Goal: Book appointment/travel/reservation

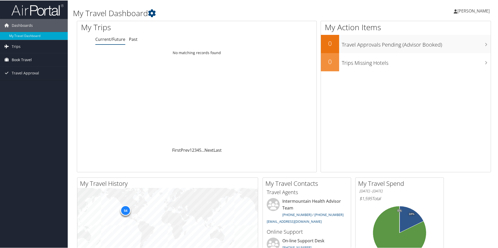
click at [19, 59] on span "Book Travel" at bounding box center [22, 59] width 20 height 13
click at [22, 83] on link "Book/Manage Online Trips" at bounding box center [34, 86] width 68 height 8
click at [27, 70] on link "Agent Booking Request" at bounding box center [34, 70] width 68 height 8
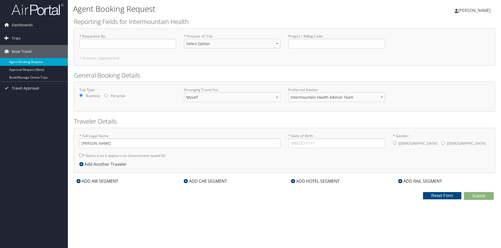
click at [21, 62] on link "Agent Booking Request" at bounding box center [34, 62] width 68 height 8
drag, startPoint x: 0, startPoint y: 0, endPoint x: 4, endPoint y: 28, distance: 28.0
click at [4, 28] on icon at bounding box center [7, 25] width 8 height 8
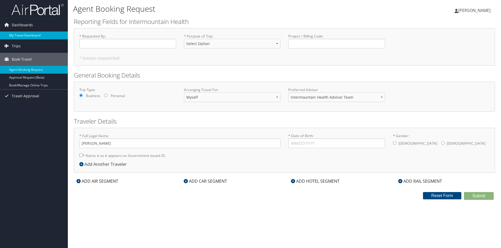
click at [15, 37] on link "My Travel Dashboard" at bounding box center [34, 36] width 68 height 8
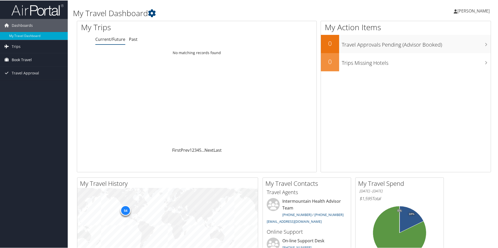
click at [20, 60] on span "Book Travel" at bounding box center [22, 59] width 20 height 13
click at [31, 86] on link "Book/Manage Online Trips" at bounding box center [34, 86] width 68 height 8
